Goal: Transaction & Acquisition: Purchase product/service

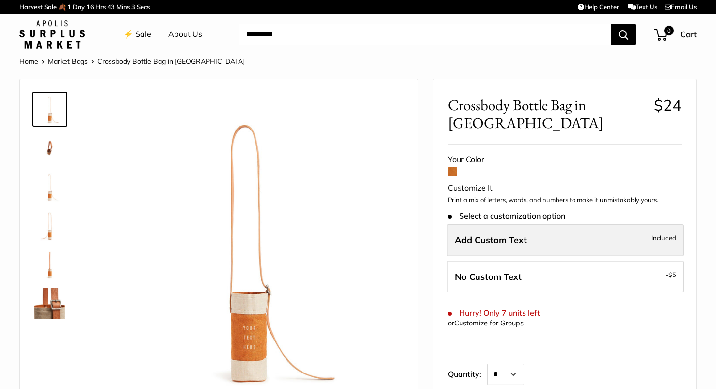
click at [484, 224] on label "Add Custom Text Included" at bounding box center [565, 240] width 237 height 32
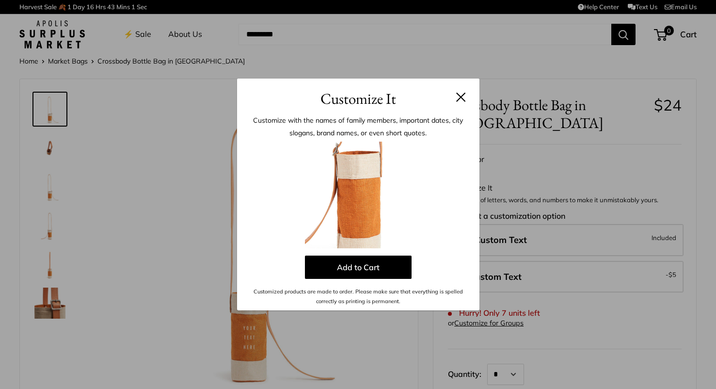
click at [463, 93] on button at bounding box center [461, 97] width 10 height 10
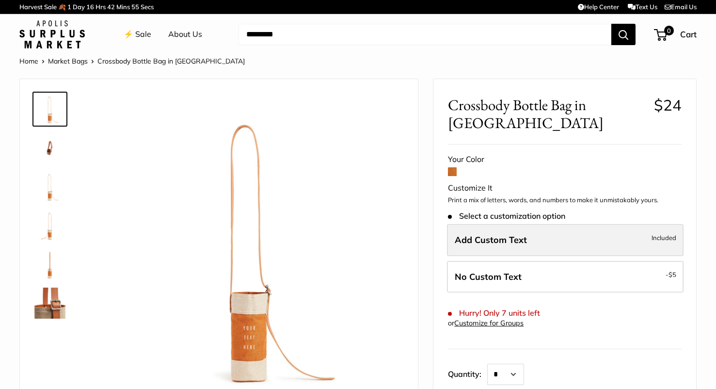
click at [483, 234] on span "Add Custom Text" at bounding box center [491, 239] width 72 height 11
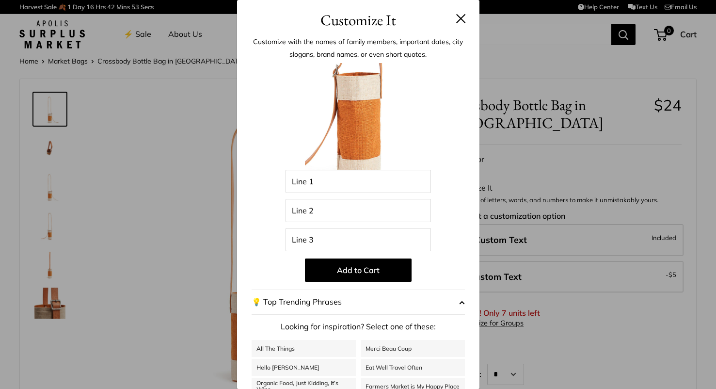
click at [459, 13] on h3 "Customize It" at bounding box center [358, 20] width 213 height 23
click at [458, 18] on button at bounding box center [461, 19] width 10 height 10
